Goal: Task Accomplishment & Management: Use online tool/utility

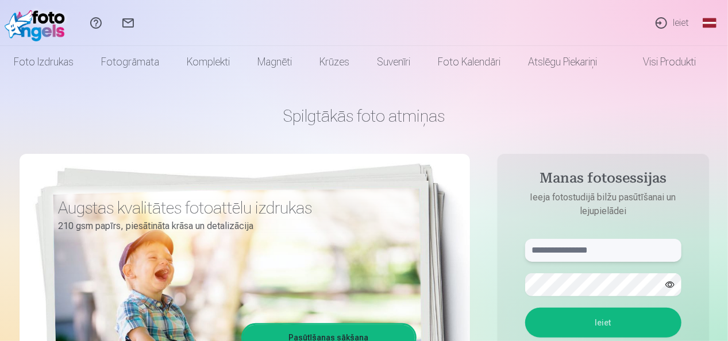
click at [547, 250] on input "text" at bounding box center [603, 250] width 156 height 23
type input "**********"
click at [525, 308] on button "Ieiet" at bounding box center [603, 323] width 156 height 30
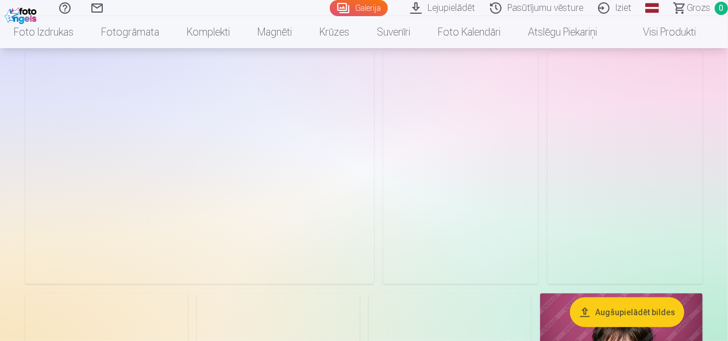
scroll to position [75, 0]
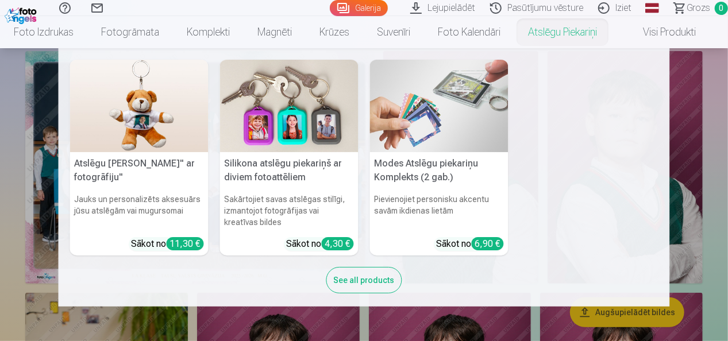
click at [715, 134] on nav "Atslēgu piekariņš Lācītis" ar fotogrāfiju" Jauks un personalizēts aksesuārs jūs…" at bounding box center [364, 177] width 728 height 259
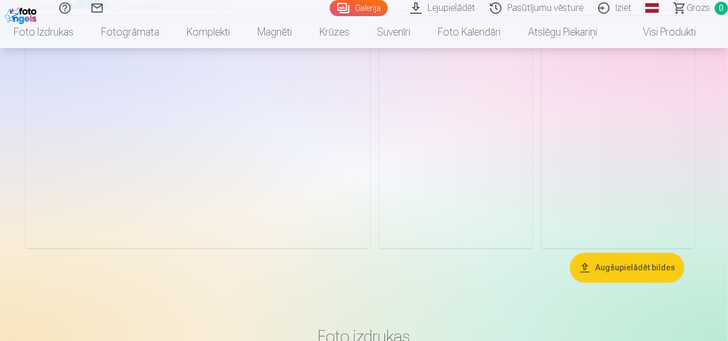
scroll to position [3564, 0]
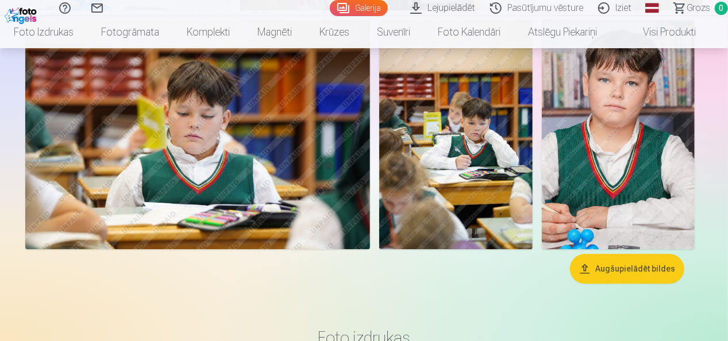
click at [483, 149] on img at bounding box center [455, 135] width 153 height 230
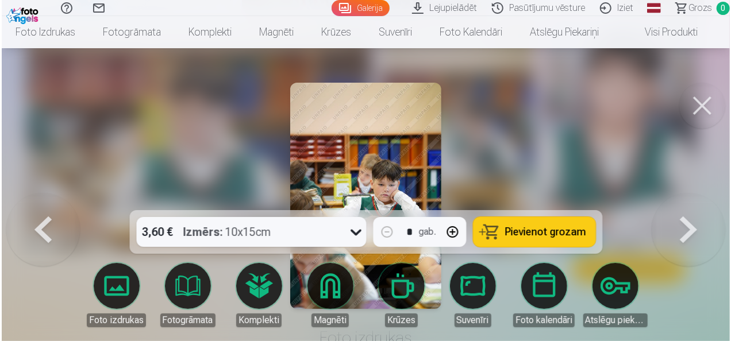
scroll to position [3576, 0]
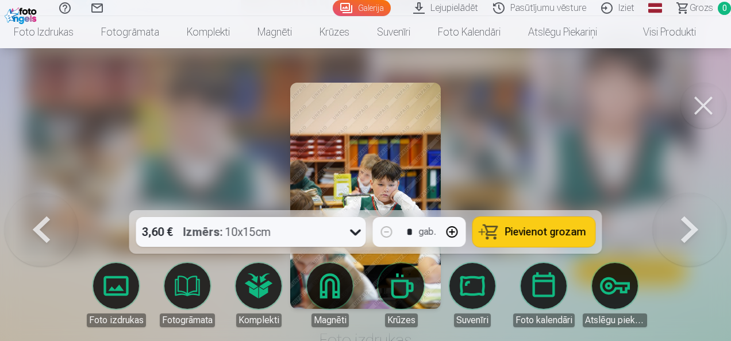
click at [697, 105] on button at bounding box center [703, 106] width 46 height 46
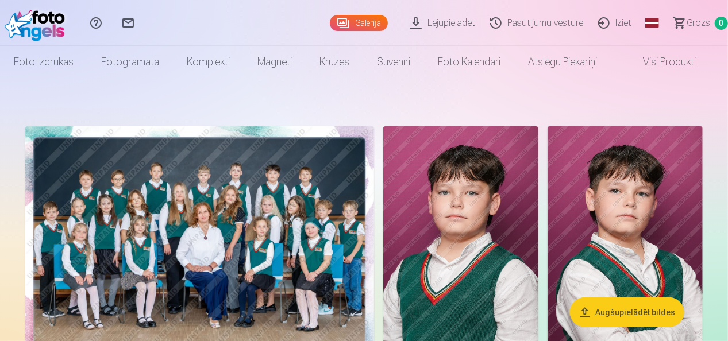
click at [220, 224] on img at bounding box center [199, 242] width 349 height 233
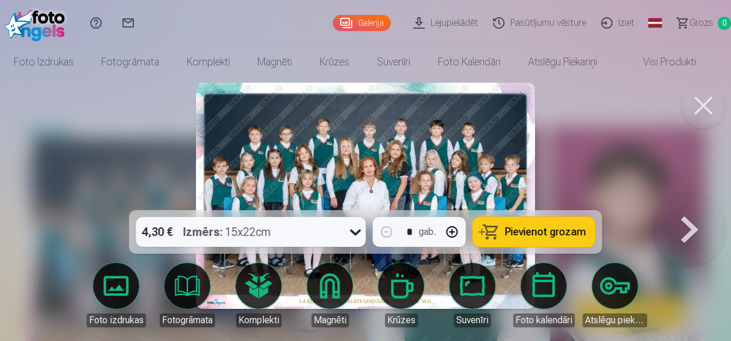
click at [695, 104] on button at bounding box center [703, 106] width 46 height 46
